Goal: Task Accomplishment & Management: Manage account settings

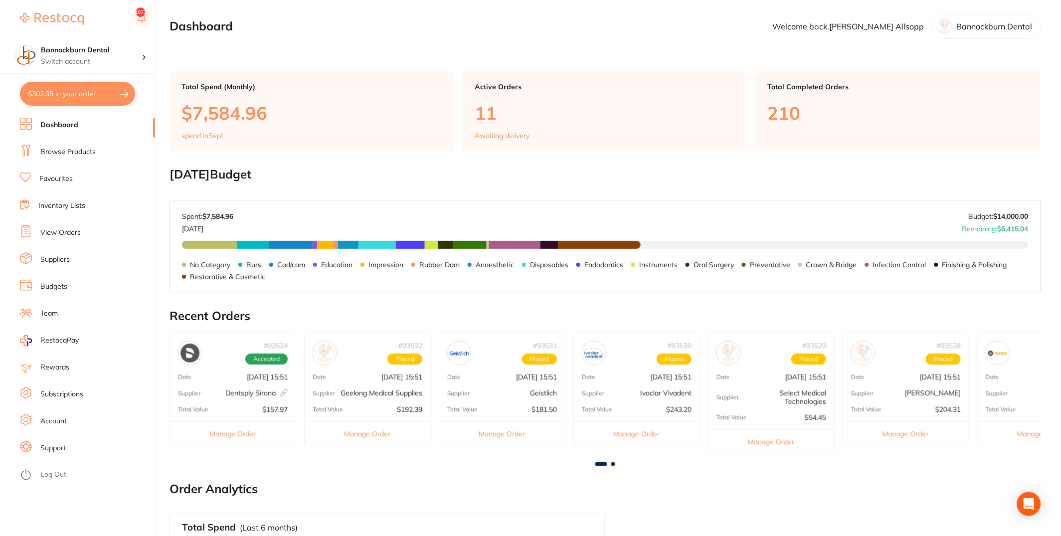
click at [79, 211] on li "Inventory Lists" at bounding box center [87, 205] width 135 height 15
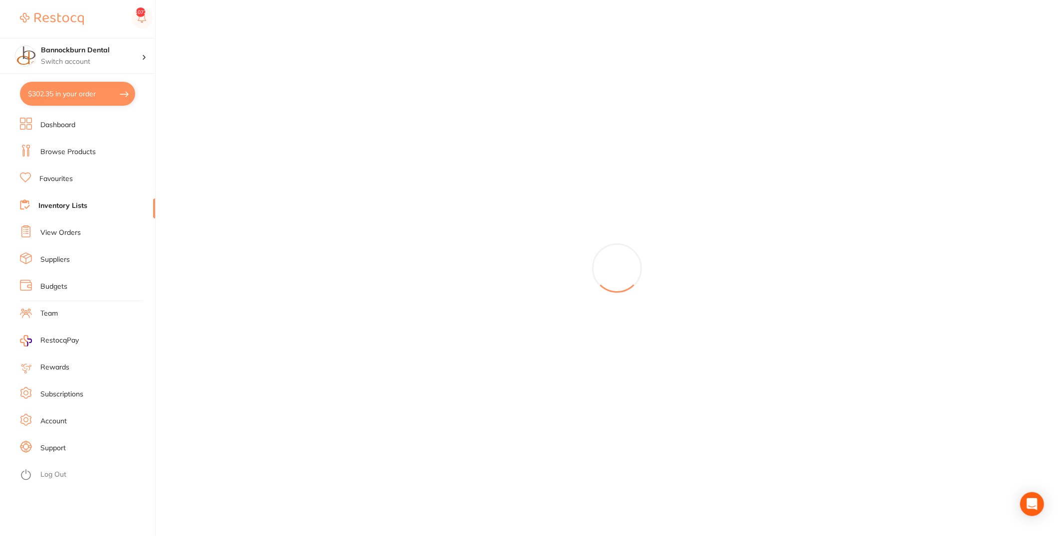
click at [65, 259] on link "Suppliers" at bounding box center [54, 260] width 29 height 10
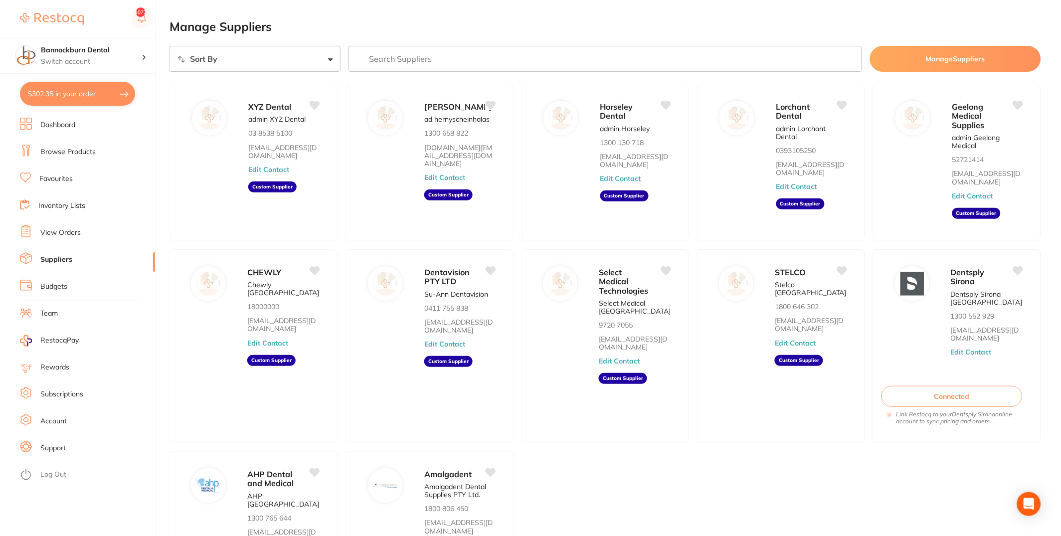
click at [527, 54] on input "search" at bounding box center [606, 59] width 514 height 26
type input "s"
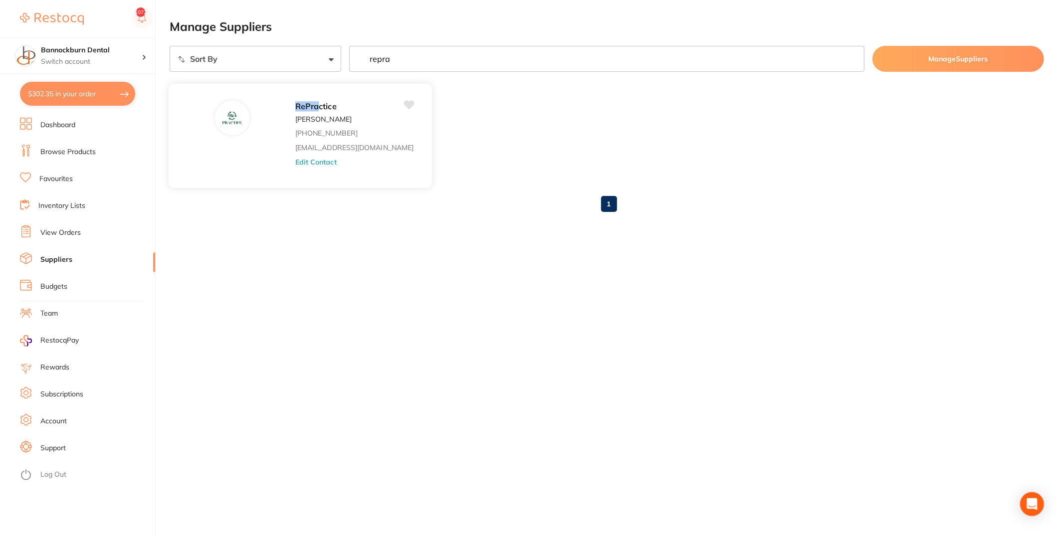
type input "repra"
click at [295, 161] on button "Edit Contact" at bounding box center [315, 162] width 41 height 8
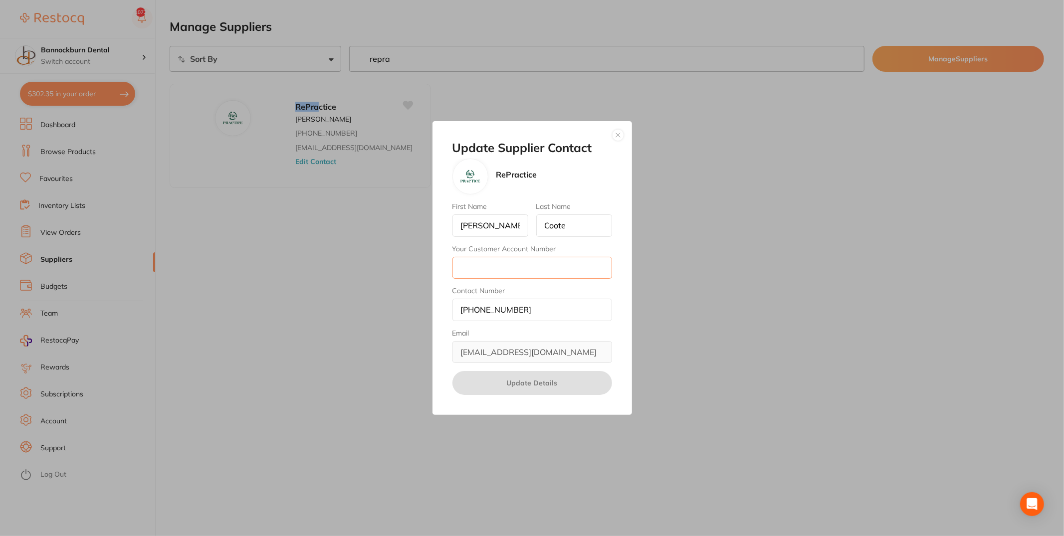
click at [489, 279] on div "First Name Amy Last Name Coote Your Customer Account Number Contact Number (03)…" at bounding box center [532, 282] width 160 height 161
type input "90"
click at [465, 310] on input "(03) 9131 9030" at bounding box center [532, 310] width 160 height 22
drag, startPoint x: 475, startPoint y: 312, endPoint x: 545, endPoint y: 300, distance: 70.3
click at [475, 312] on input "03) 9131 9030" at bounding box center [532, 310] width 160 height 22
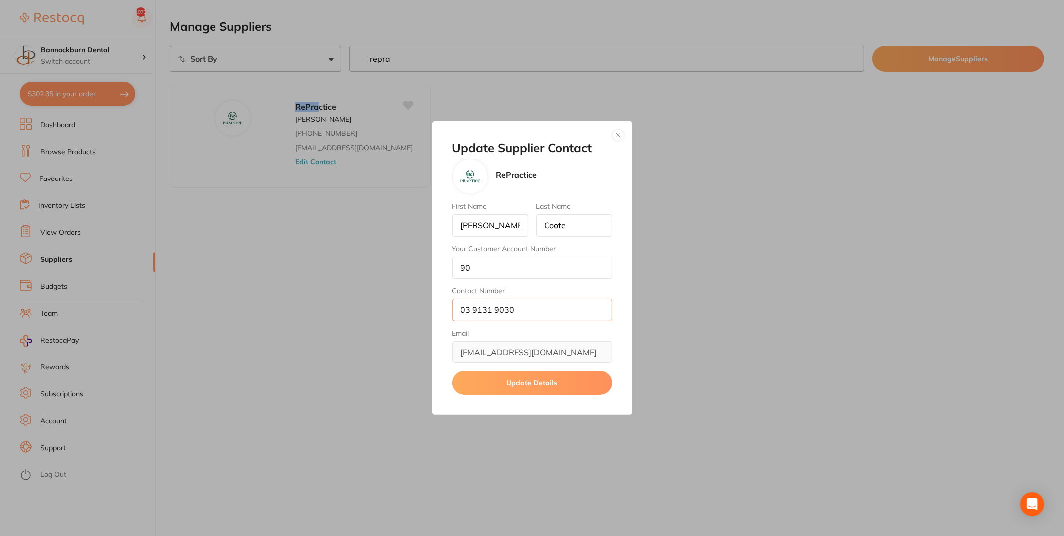
type input "03 9131 9030"
click at [505, 381] on button "Update Details" at bounding box center [532, 383] width 160 height 24
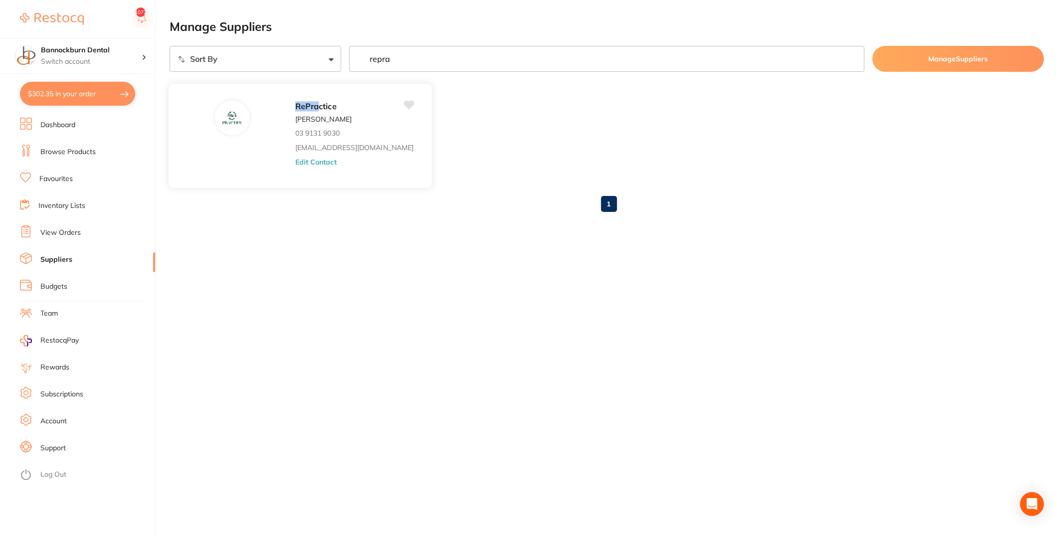
click at [295, 152] on div "RePra ctice Amy Coote 03 9131 9030 hello@repractice.com.au Edit Contact" at bounding box center [358, 139] width 127 height 78
click at [295, 158] on button "Edit Contact" at bounding box center [315, 162] width 41 height 8
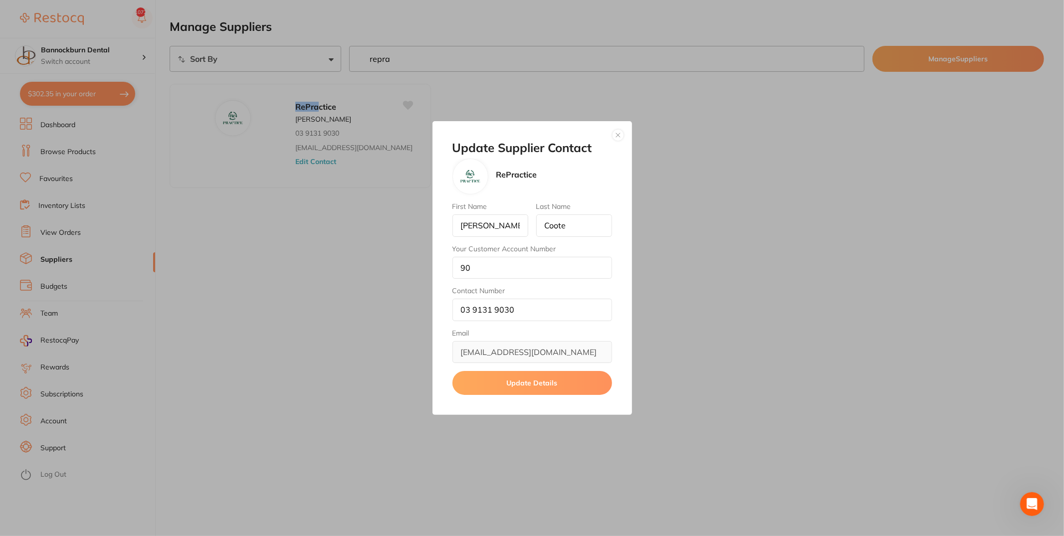
click at [614, 137] on button "button" at bounding box center [618, 135] width 12 height 12
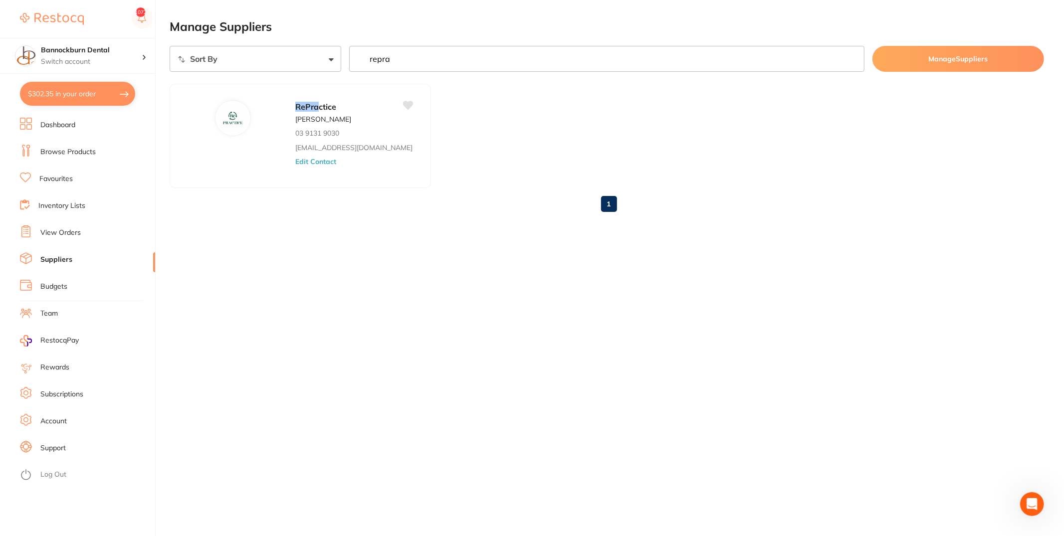
checkbox input "true"
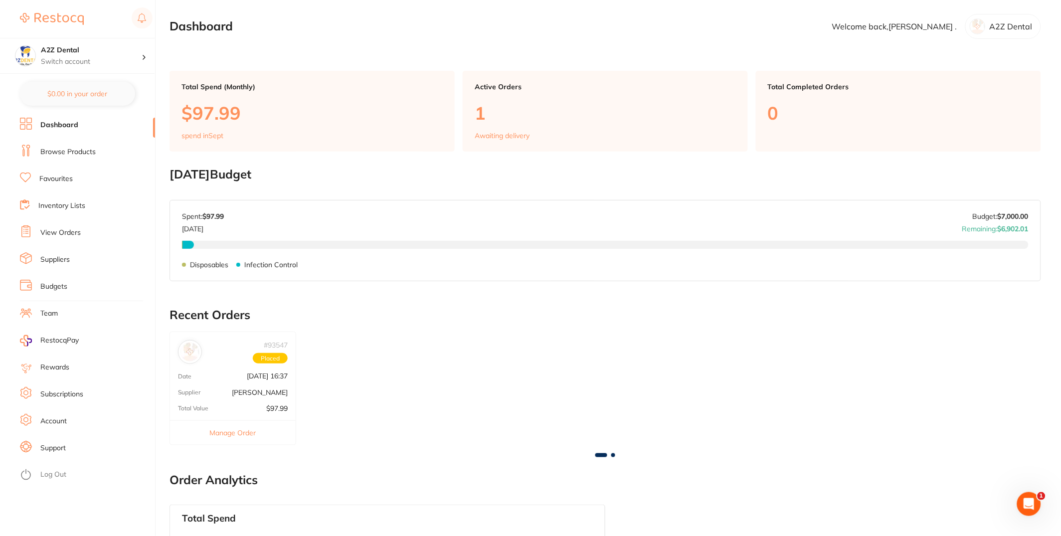
click at [94, 154] on link "Browse Products" at bounding box center [67, 152] width 55 height 10
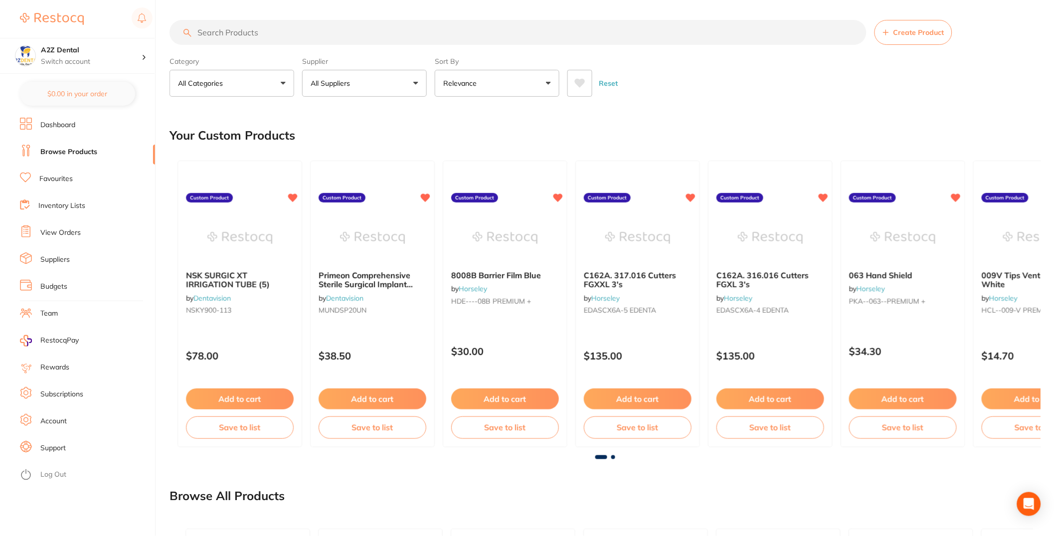
click at [371, 86] on button "All Suppliers" at bounding box center [364, 83] width 125 height 27
type input "ada"
click at [397, 170] on li "[PERSON_NAME]" at bounding box center [364, 170] width 117 height 28
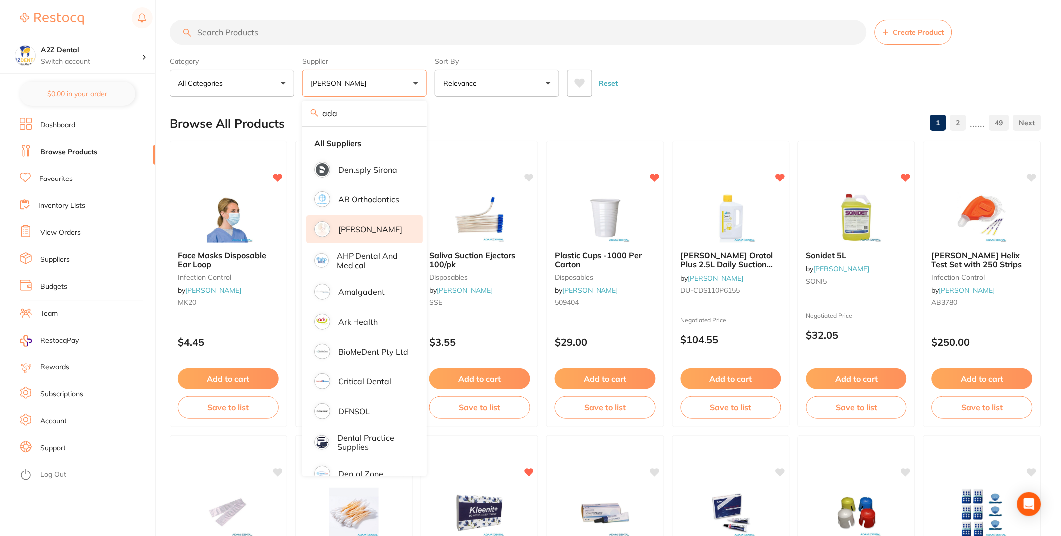
click at [775, 80] on div "Reset" at bounding box center [801, 79] width 466 height 35
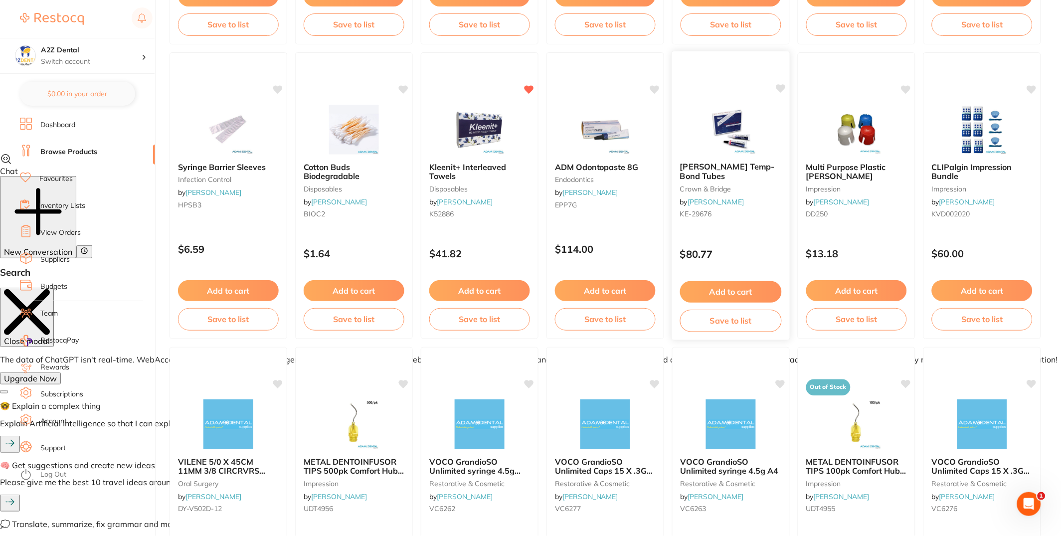
scroll to position [386, 0]
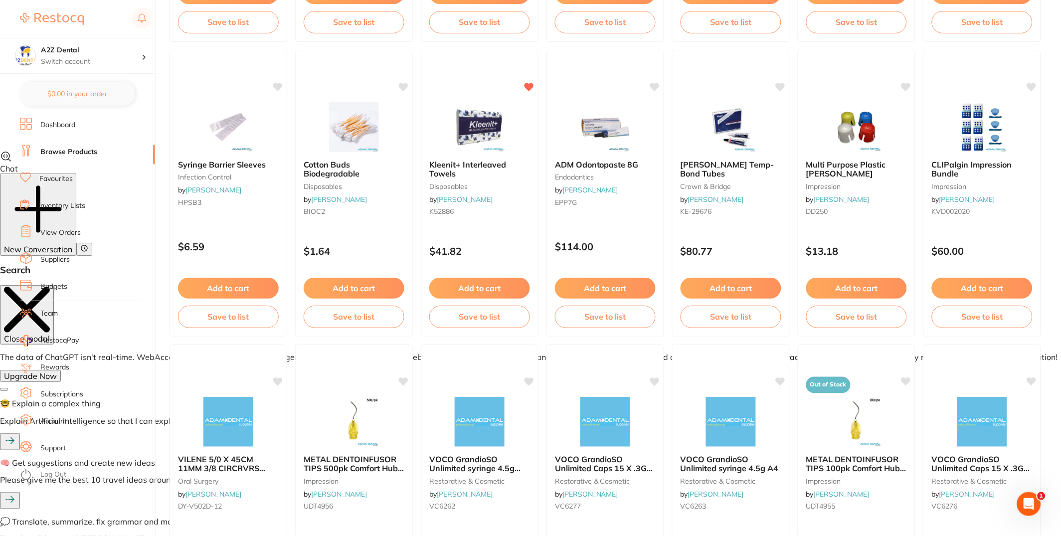
click at [78, 187] on ul "Dashboard Browse Products Favourites Inventory Lists View Orders Suppliers Budg…" at bounding box center [87, 327] width 135 height 418
click at [76, 182] on li "Favourites" at bounding box center [87, 179] width 135 height 15
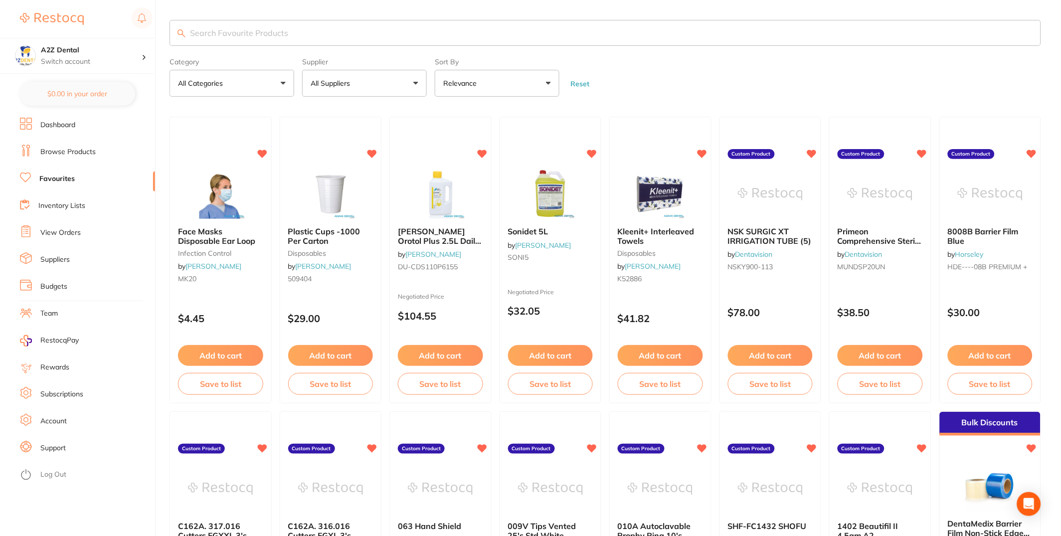
click at [405, 81] on button "All Suppliers" at bounding box center [364, 83] width 125 height 27
type input "ada"
click at [368, 164] on li "[PERSON_NAME]" at bounding box center [364, 170] width 117 height 28
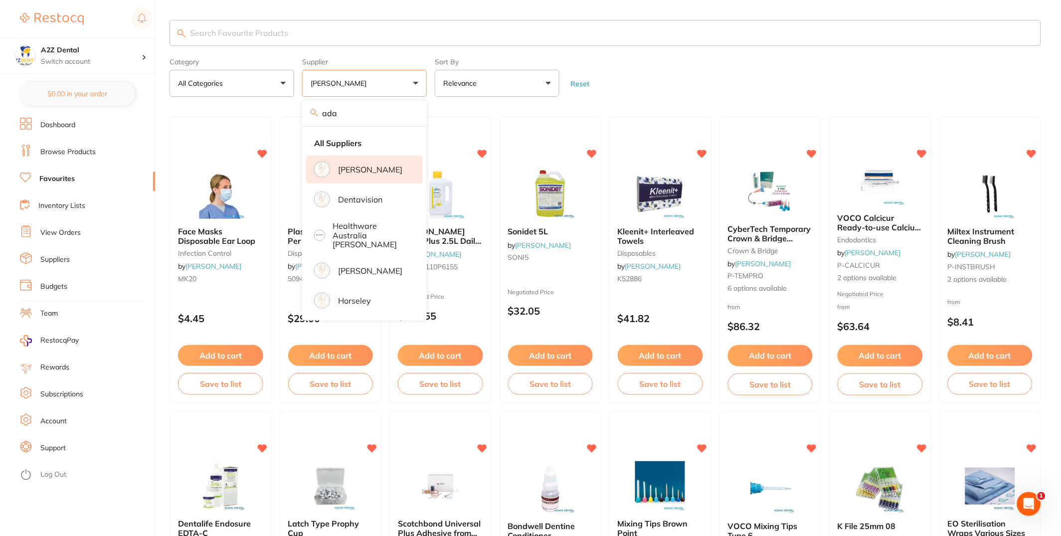
click at [748, 55] on form "Category All Categories All Categories crown & bridge disposables endodontics i…" at bounding box center [606, 75] width 872 height 43
